Goal: Task Accomplishment & Management: Complete application form

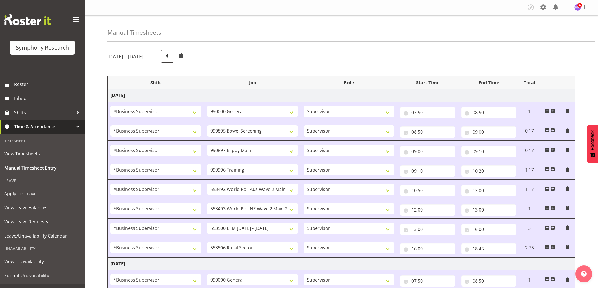
select select "1607"
select select "743"
select select "1607"
select select "10632"
select select "1607"
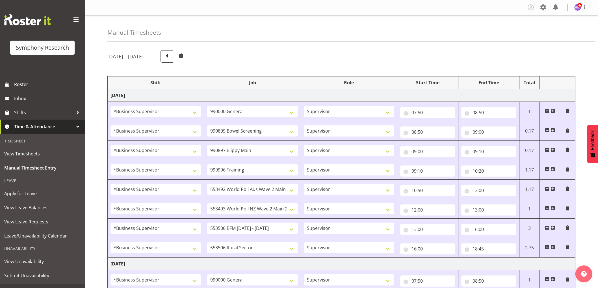
select select "10631"
select select "1607"
select select "757"
select select "1607"
select select "10499"
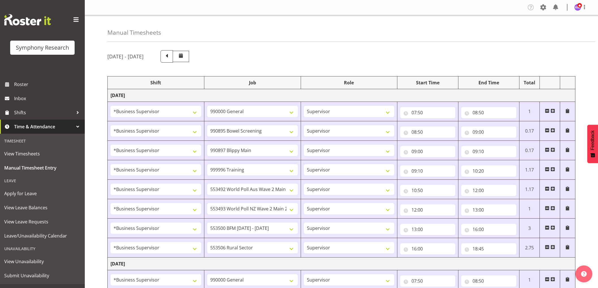
select select "1607"
select select "10527"
select select "1607"
select select "10242"
select select "1607"
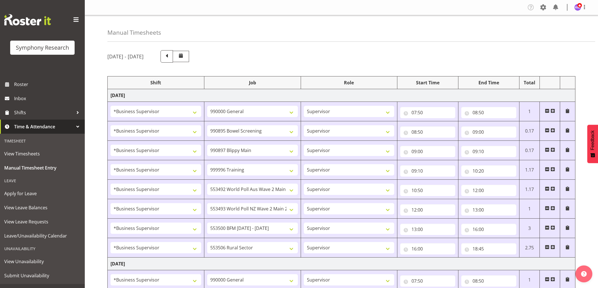
select select "10587"
select select "1607"
select select "743"
select select "1607"
select select "10631"
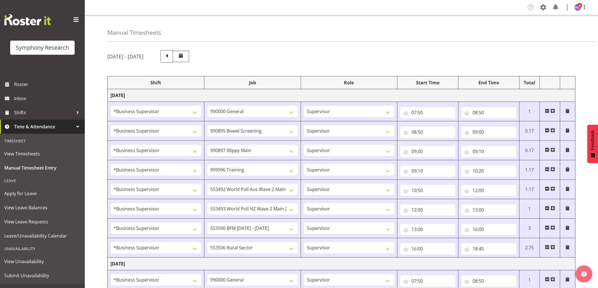
select select "1607"
select select "10633"
select select "1607"
select select "10585"
select select "1607"
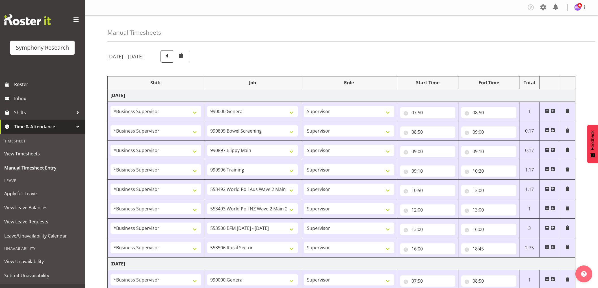
select select "10499"
select select "1607"
select select "10527"
select select "1607"
select select "10485"
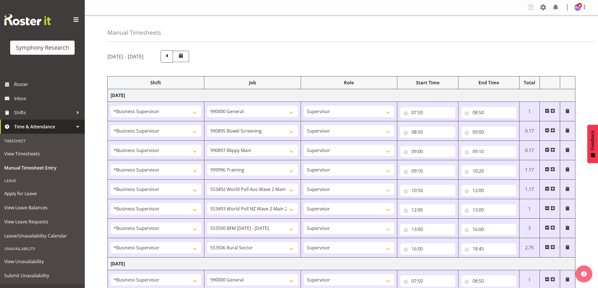
select select "1607"
select select "10632"
select select "1607"
select select "10242"
select select "1607"
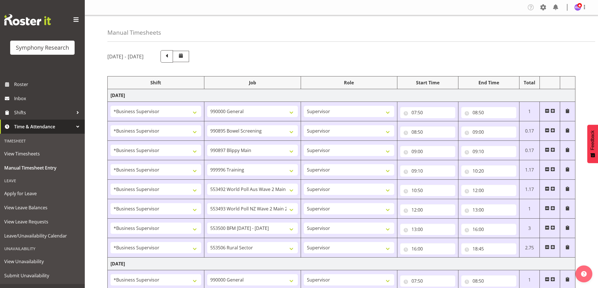
select select "10587"
select select "1607"
select select "10527"
select select "1607"
select select "10587"
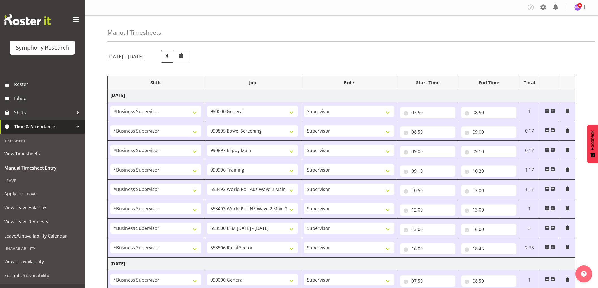
scroll to position [395, 0]
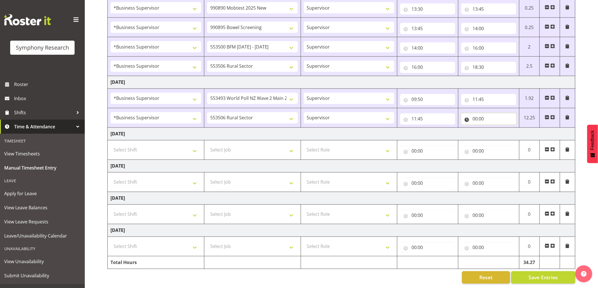
click at [476, 116] on input "00:00" at bounding box center [488, 119] width 55 height 11
click at [500, 132] on select "00 01 02 03 04 05 06 07 08 09 10 11 12 13 14 15 16 17 18 19 20 21 22 23" at bounding box center [499, 133] width 13 height 11
select select "13"
click at [493, 128] on select "00 01 02 03 04 05 06 07 08 09 10 11 12 13 14 15 16 17 18 19 20 21 22 23" at bounding box center [499, 133] width 13 height 11
type input "13:00"
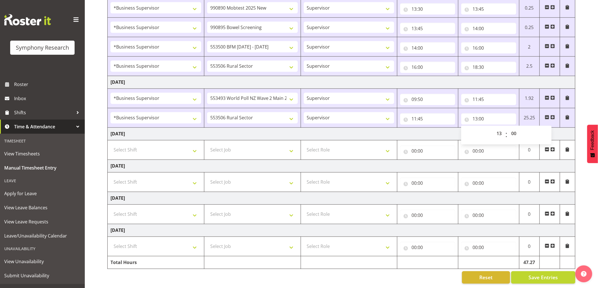
click at [553, 115] on span at bounding box center [552, 117] width 5 height 5
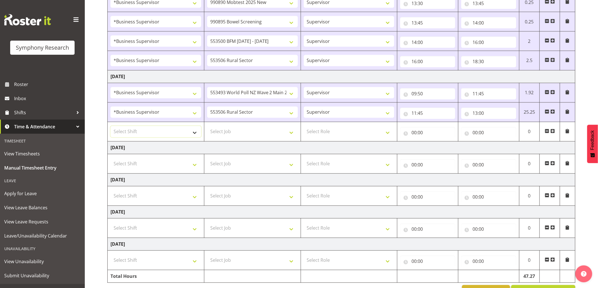
drag, startPoint x: 144, startPoint y: 134, endPoint x: 148, endPoint y: 128, distance: 7.3
click at [144, 134] on select "Select Shift !!Weekend Residential (Roster IT Shift Label) *Business 9/10am ~ 4…" at bounding box center [155, 131] width 91 height 11
select select "1607"
click at [110, 127] on select "Select Shift !!Weekend Residential (Roster IT Shift Label) *Business 9/10am ~ 4…" at bounding box center [155, 131] width 91 height 11
click at [241, 134] on select "Select Job 550060 IF Admin 553492 World Poll Aus Wave 2 Main 2025 553493 World …" at bounding box center [252, 131] width 91 height 11
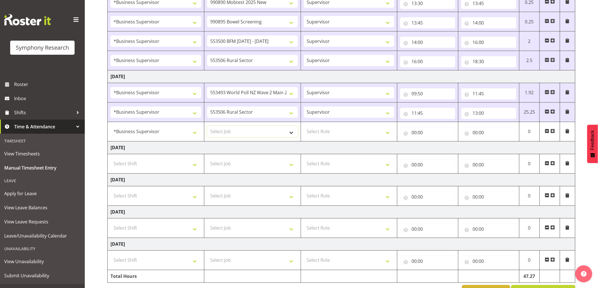
select select "10499"
click at [207, 127] on select "Select Job 550060 IF Admin 553492 World Poll Aus Wave 2 Main 2025 553493 World …" at bounding box center [252, 131] width 91 height 11
click at [331, 146] on td "[DATE]" at bounding box center [342, 148] width 468 height 13
click at [331, 136] on select "Select Role Supervisor Interviewing Briefing" at bounding box center [349, 131] width 91 height 11
select select "45"
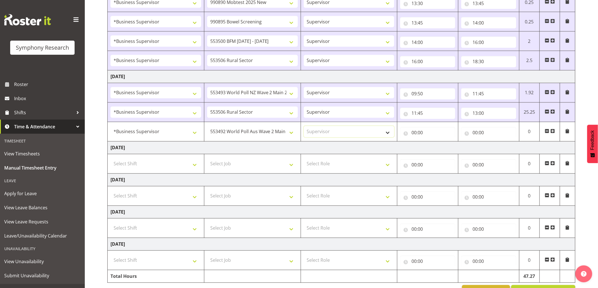
click at [304, 127] on select "Select Role Supervisor Interviewing Briefing" at bounding box center [349, 131] width 91 height 11
click at [414, 135] on input "00:00" at bounding box center [427, 132] width 55 height 11
click at [439, 147] on select "00 01 02 03 04 05 06 07 08 09 10 11 12 13 14 15 16 17 18 19 20 21 22 23" at bounding box center [438, 147] width 13 height 11
select select "13"
click at [432, 143] on select "00 01 02 03 04 05 06 07 08 09 10 11 12 13 14 15 16 17 18 19 20 21 22 23" at bounding box center [438, 147] width 13 height 11
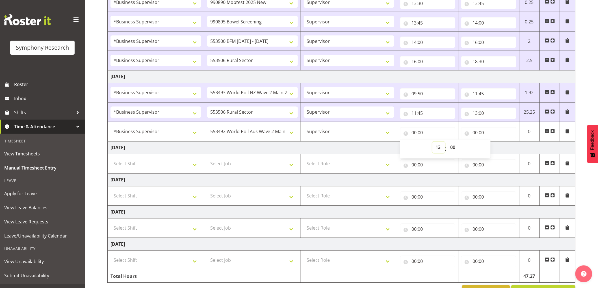
type input "13:00"
click at [453, 150] on select "00 01 02 03 04 05 06 07 08 09 10 11 12 13 14 15 16 17 18 19 20 21 22 23 24 25 2…" at bounding box center [453, 147] width 13 height 11
select select "30"
click at [447, 143] on select "00 01 02 03 04 05 06 07 08 09 10 11 12 13 14 15 16 17 18 19 20 21 22 23 24 25 2…" at bounding box center [453, 147] width 13 height 11
type input "13:30"
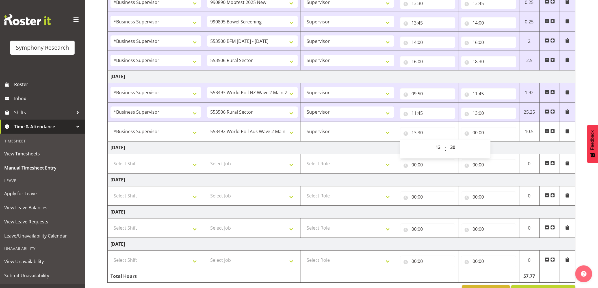
click at [487, 127] on div "00:00 00 01 02 03 04 05 06 07 08 09 10 11 12 13 14 15 16 17 18 19 20 21 22 23 :…" at bounding box center [488, 132] width 55 height 14
click at [475, 138] on input "00:00" at bounding box center [488, 132] width 55 height 11
click at [499, 150] on select "00 01 02 03 04 05 06 07 08 09 10 11 12 13 14 15 16 17 18 19 20 21 22 23" at bounding box center [499, 147] width 13 height 11
select select "15"
click at [493, 143] on select "00 01 02 03 04 05 06 07 08 09 10 11 12 13 14 15 16 17 18 19 20 21 22 23" at bounding box center [499, 147] width 13 height 11
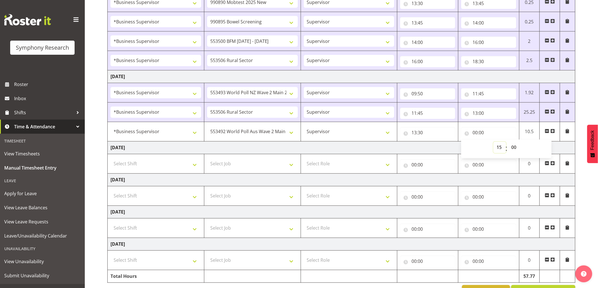
type input "15:00"
click at [435, 143] on td "[DATE]" at bounding box center [342, 148] width 468 height 13
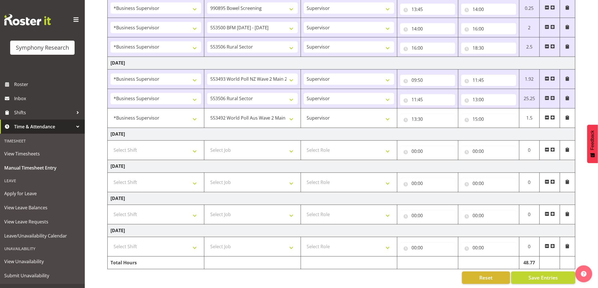
scroll to position [414, 0]
click at [545, 274] on span "Save Entries" at bounding box center [542, 277] width 29 height 7
